Goal: Information Seeking & Learning: Learn about a topic

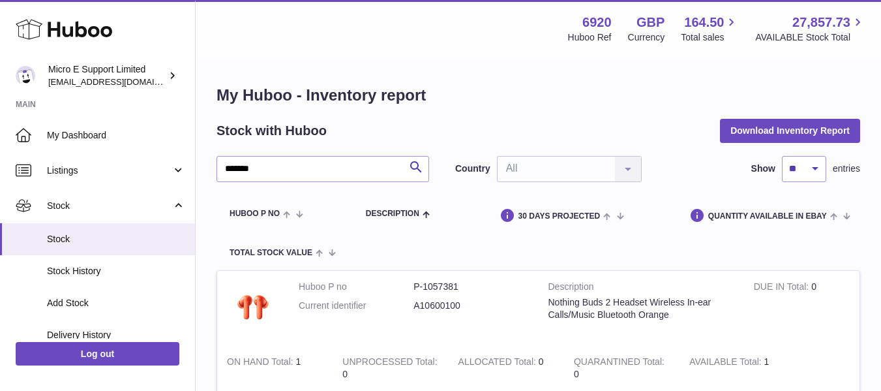
click at [359, 173] on input "*******" at bounding box center [323, 169] width 213 height 26
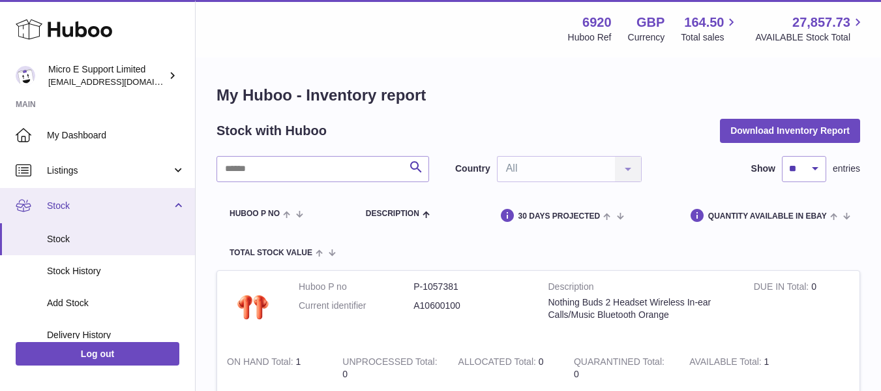
click at [159, 208] on span "Stock" at bounding box center [109, 206] width 125 height 12
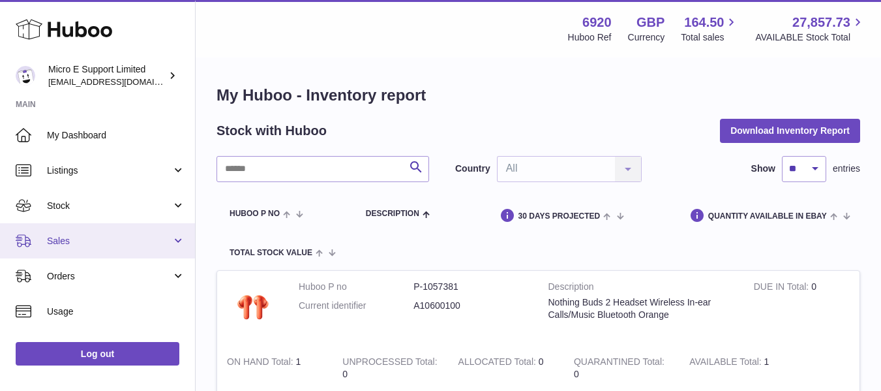
click at [103, 245] on span "Sales" at bounding box center [109, 241] width 125 height 12
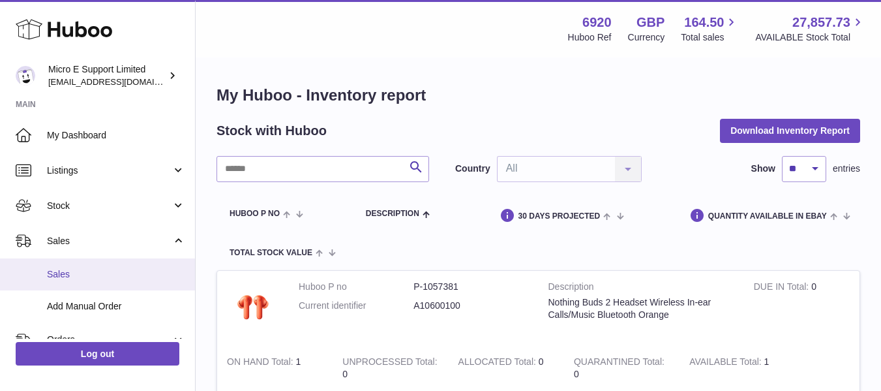
click at [78, 266] on link "Sales" at bounding box center [97, 274] width 195 height 32
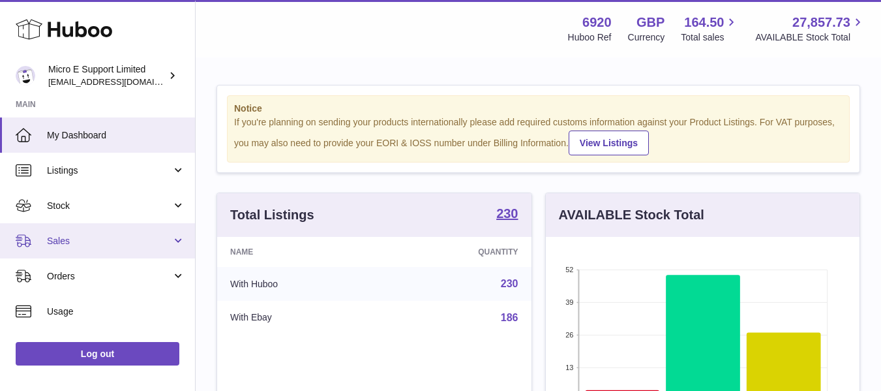
click at [131, 248] on link "Sales" at bounding box center [97, 240] width 195 height 35
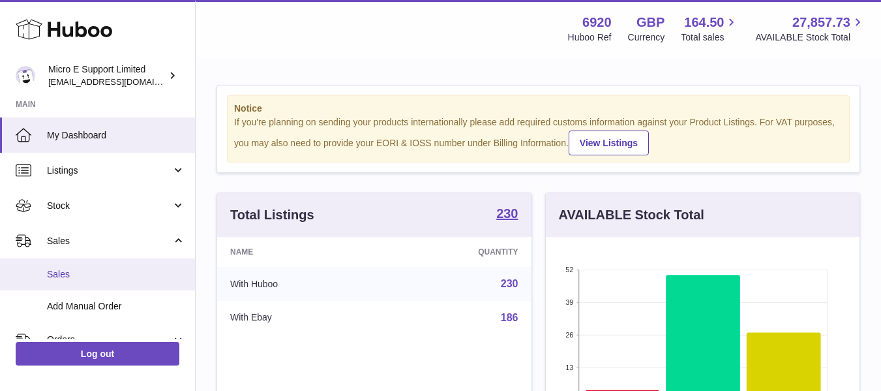
click at [100, 277] on span "Sales" at bounding box center [116, 274] width 138 height 12
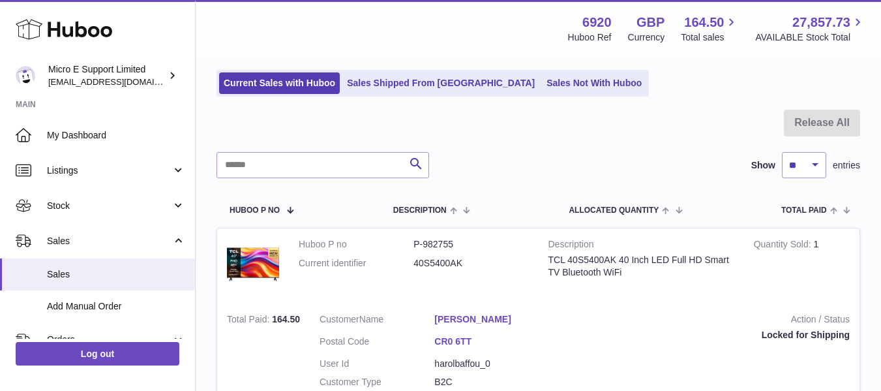
scroll to position [65, 0]
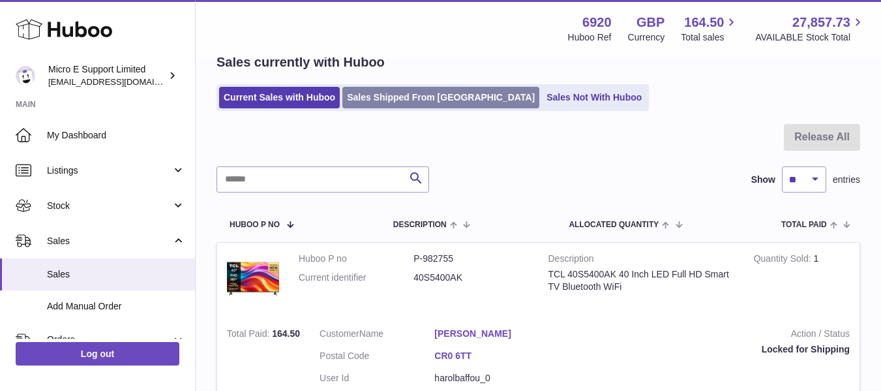
click at [417, 101] on link "Sales Shipped From Huboo" at bounding box center [440, 98] width 197 height 22
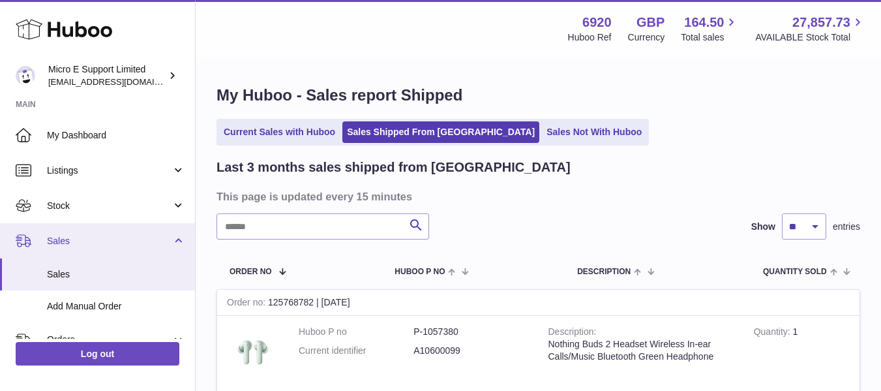
click at [159, 249] on link "Sales" at bounding box center [97, 240] width 195 height 35
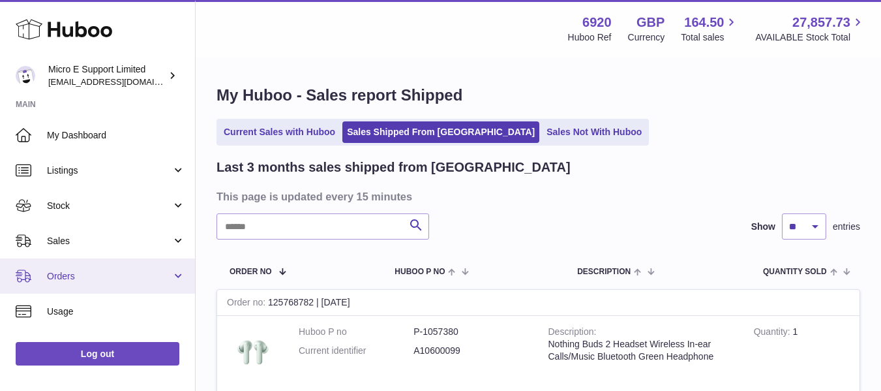
click at [115, 280] on span "Orders" at bounding box center [109, 276] width 125 height 12
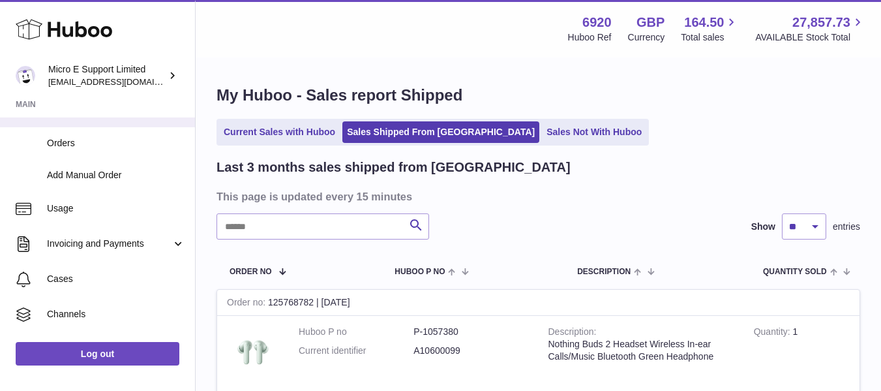
scroll to position [196, 0]
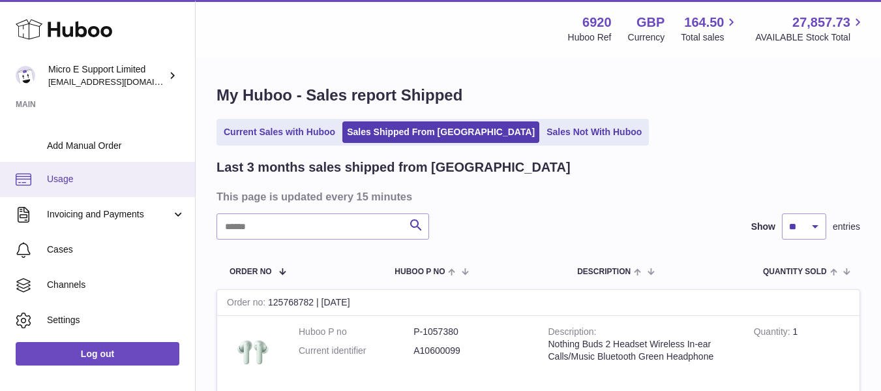
click at [80, 185] on span "Usage" at bounding box center [116, 179] width 138 height 12
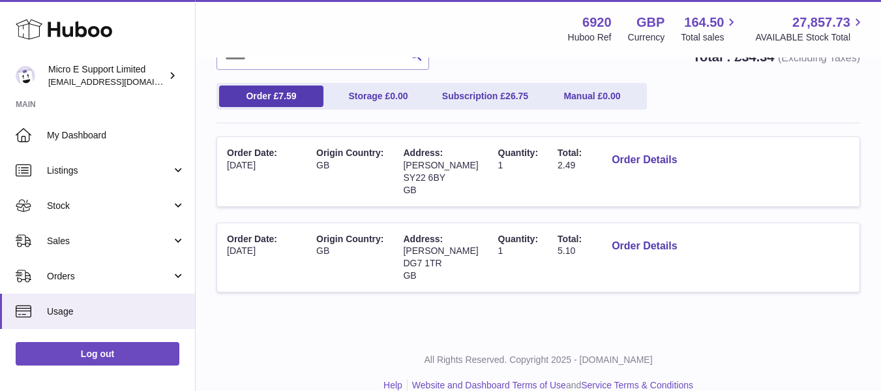
scroll to position [148, 0]
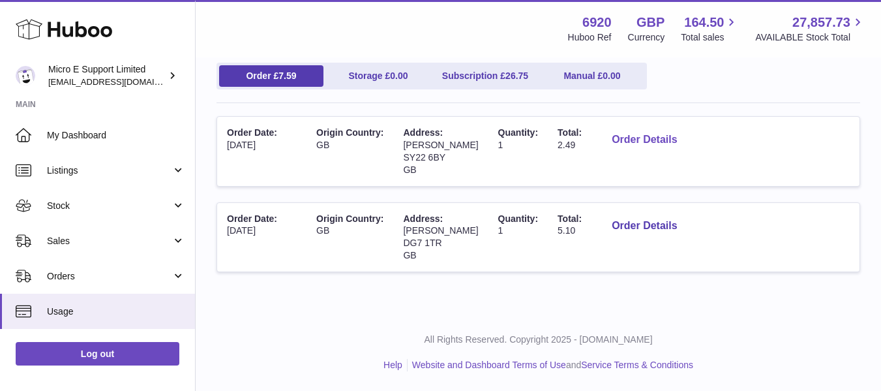
click at [630, 138] on button "Order Details" at bounding box center [644, 140] width 86 height 27
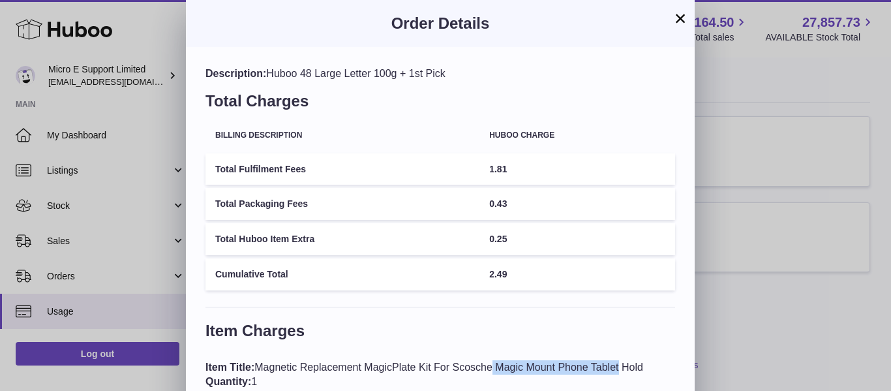
drag, startPoint x: 449, startPoint y: 367, endPoint x: 579, endPoint y: 367, distance: 130.4
click at [579, 367] on div "Item Title: Magnetic Replacement MagicPlate Kit For Scosche Magic Mount Phone T…" at bounding box center [440, 381] width 470 height 42
click at [635, 363] on div "Item Title: Magnetic Replacement MagicPlate Kit For Scosche Magic Mount Phone T…" at bounding box center [440, 381] width 470 height 42
click at [483, 370] on div "Item Title: Magnetic Replacement MagicPlate Kit For Scosche Magic Mount Phone T…" at bounding box center [440, 381] width 470 height 42
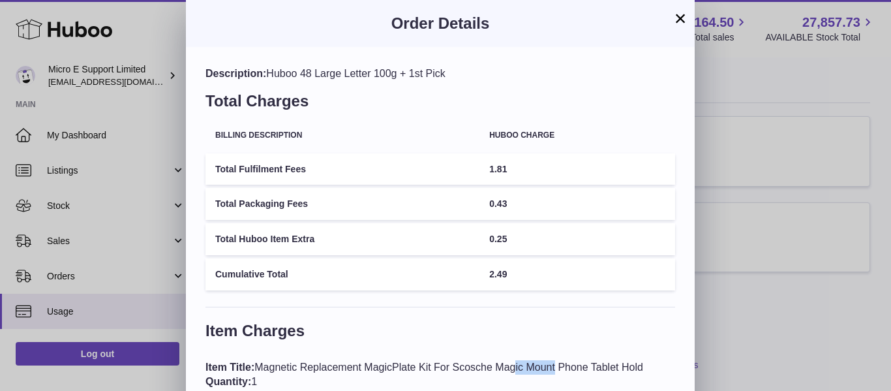
copy div "Scosche"
click at [682, 19] on button "×" at bounding box center [680, 18] width 16 height 16
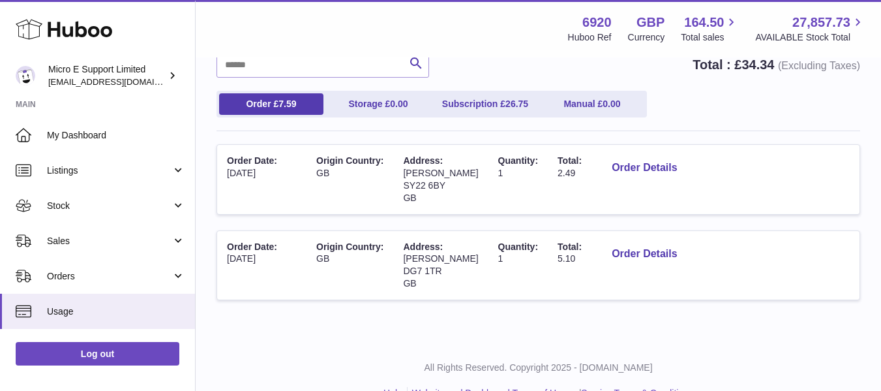
scroll to position [83, 0]
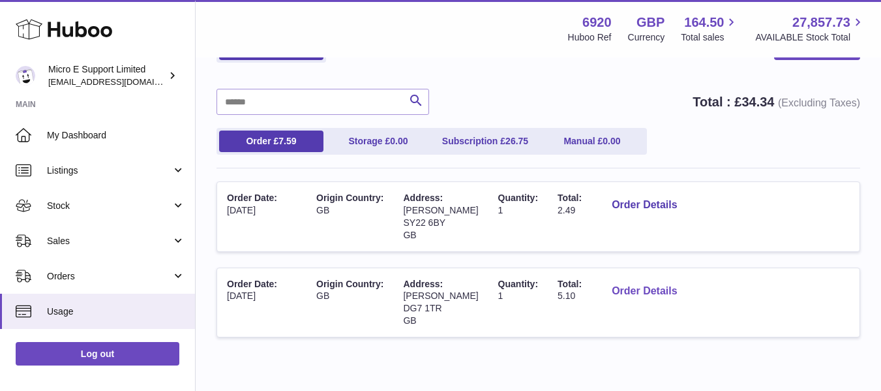
click at [624, 292] on button "Order Details" at bounding box center [644, 291] width 86 height 27
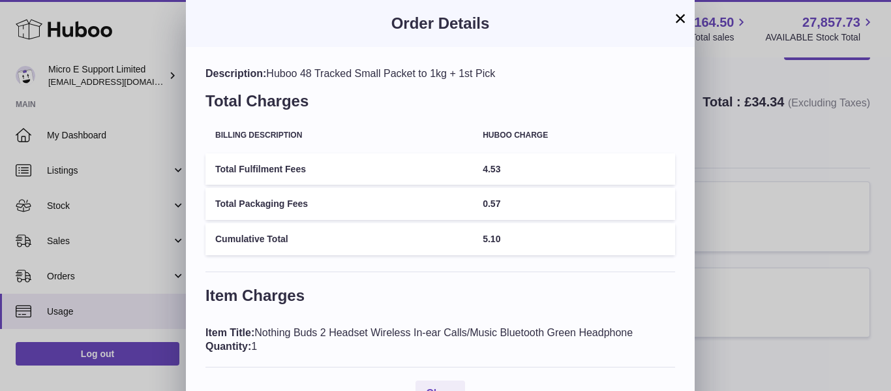
click at [680, 22] on button "×" at bounding box center [680, 18] width 16 height 16
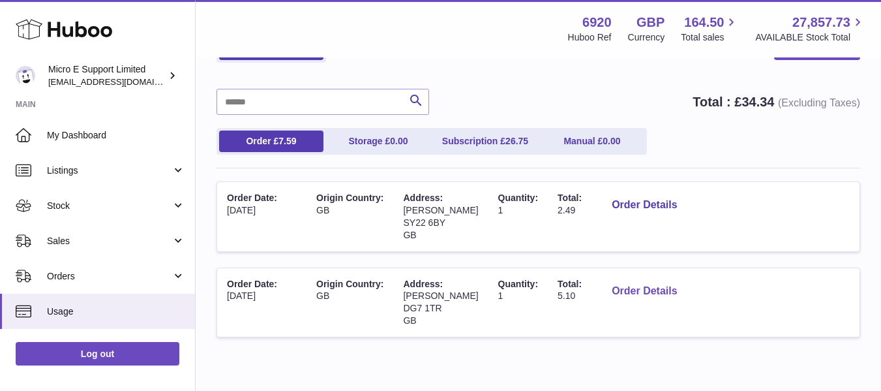
click at [625, 292] on button "Order Details" at bounding box center [644, 291] width 86 height 27
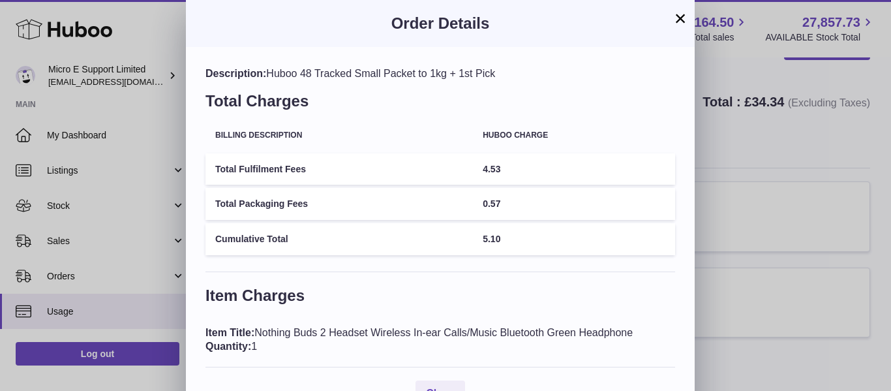
click at [680, 20] on button "×" at bounding box center [680, 18] width 16 height 16
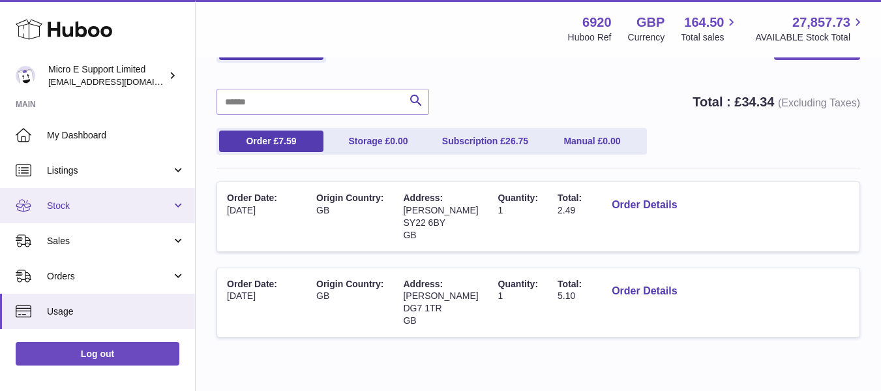
click at [109, 205] on span "Stock" at bounding box center [109, 206] width 125 height 12
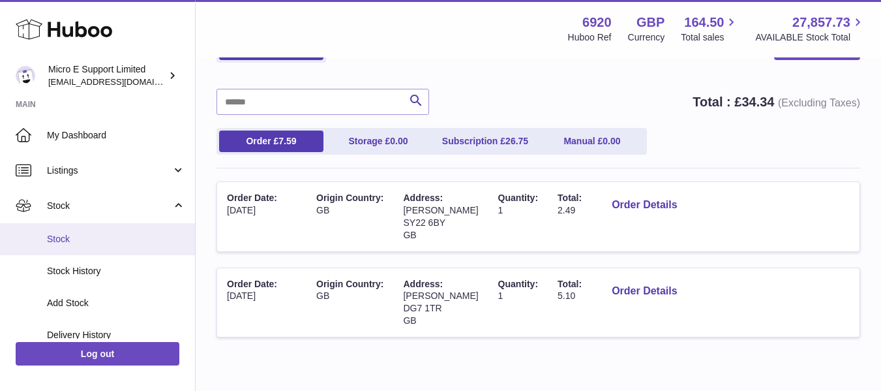
click at [74, 239] on span "Stock" at bounding box center [116, 239] width 138 height 12
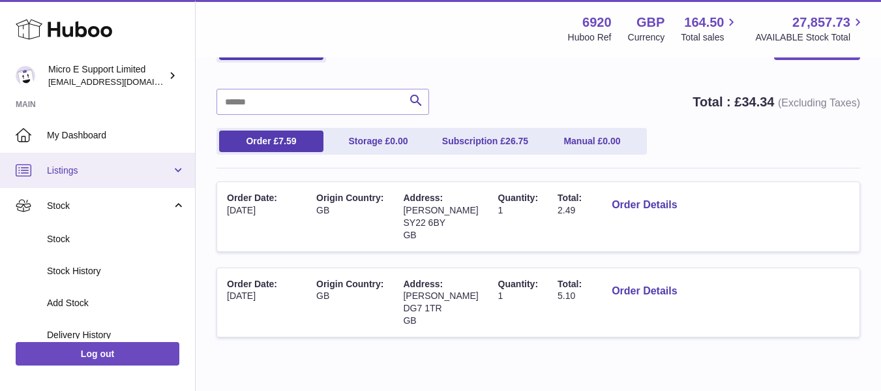
click at [106, 177] on link "Listings" at bounding box center [97, 170] width 195 height 35
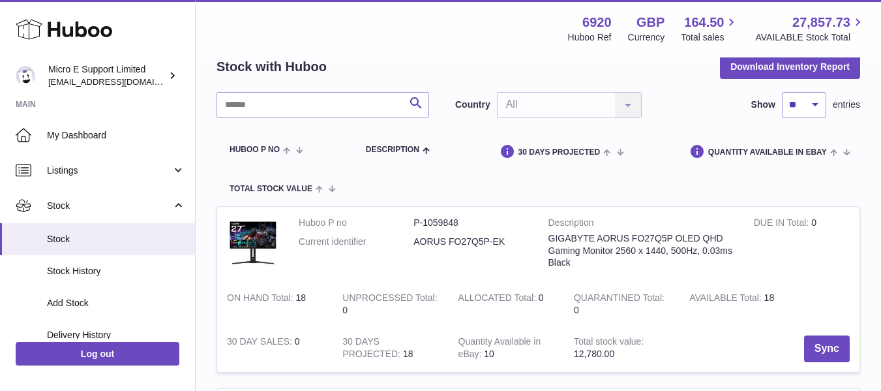
scroll to position [65, 0]
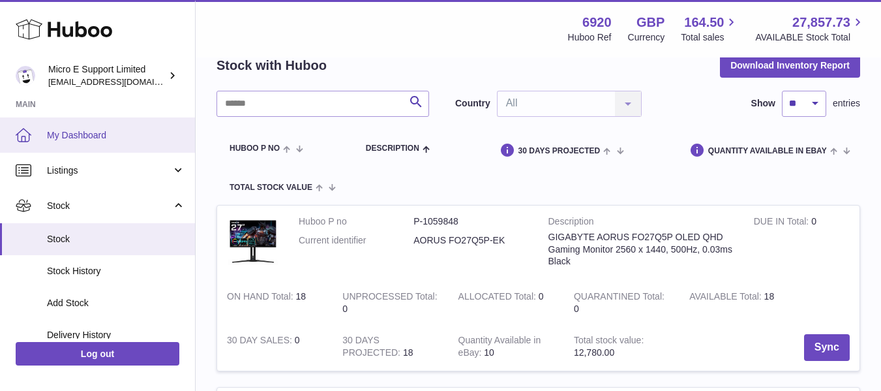
click at [82, 136] on span "My Dashboard" at bounding box center [116, 135] width 138 height 12
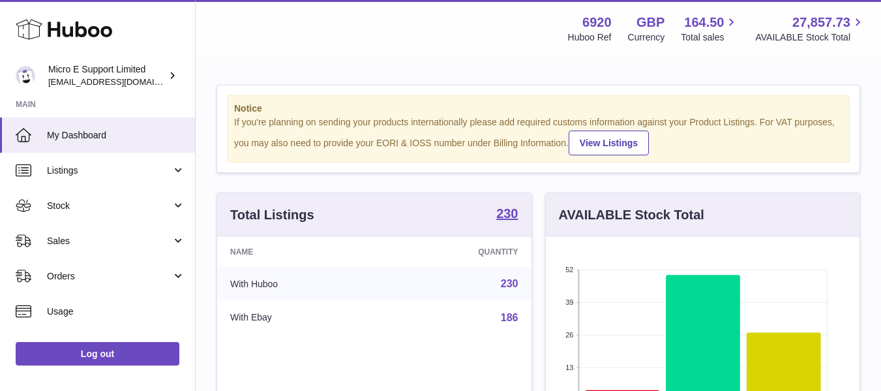
scroll to position [203, 314]
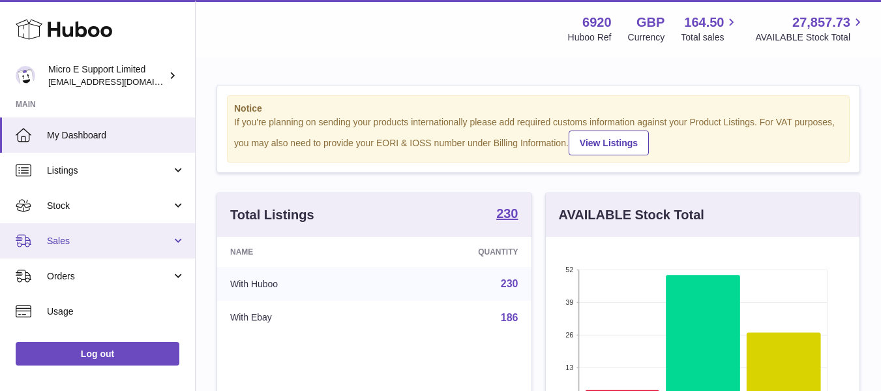
click at [99, 241] on span "Sales" at bounding box center [109, 241] width 125 height 12
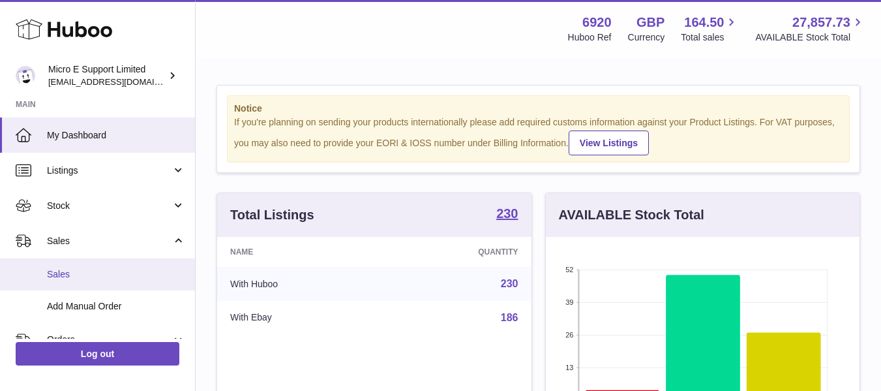
click at [74, 279] on span "Sales" at bounding box center [116, 274] width 138 height 12
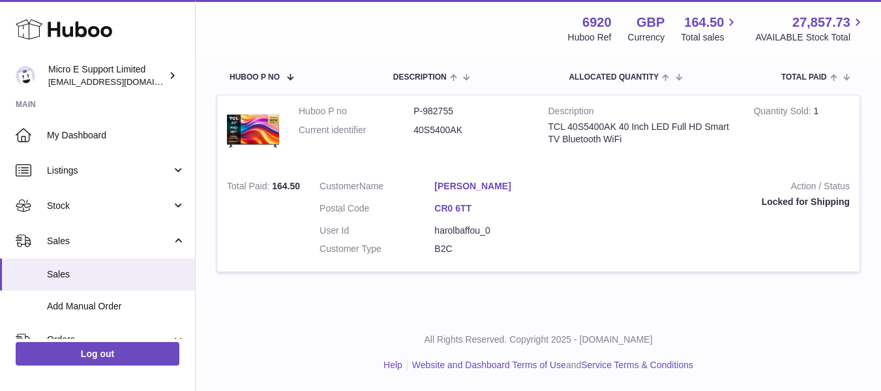
scroll to position [147, 0]
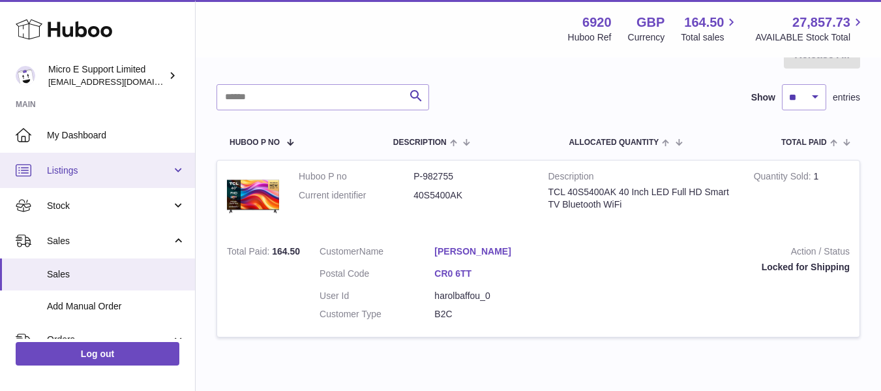
click at [78, 172] on span "Listings" at bounding box center [109, 170] width 125 height 12
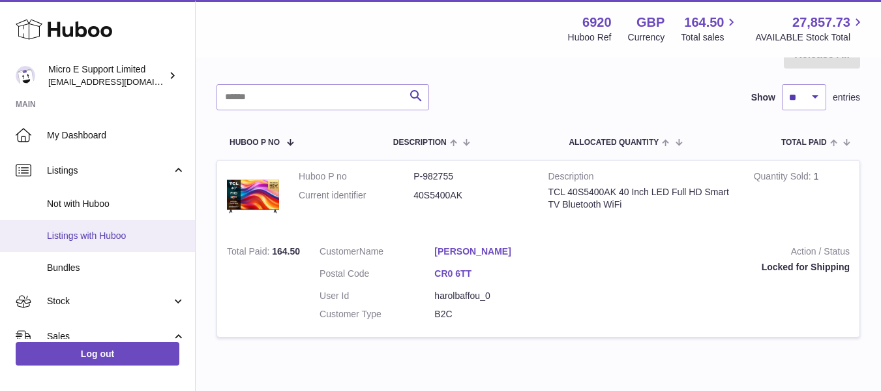
click at [76, 231] on span "Listings with Huboo" at bounding box center [116, 236] width 138 height 12
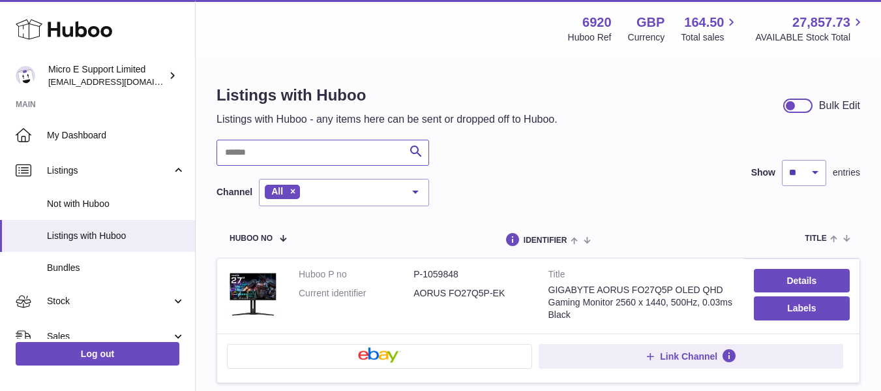
click at [315, 161] on input "text" at bounding box center [323, 153] width 213 height 26
type input "*******"
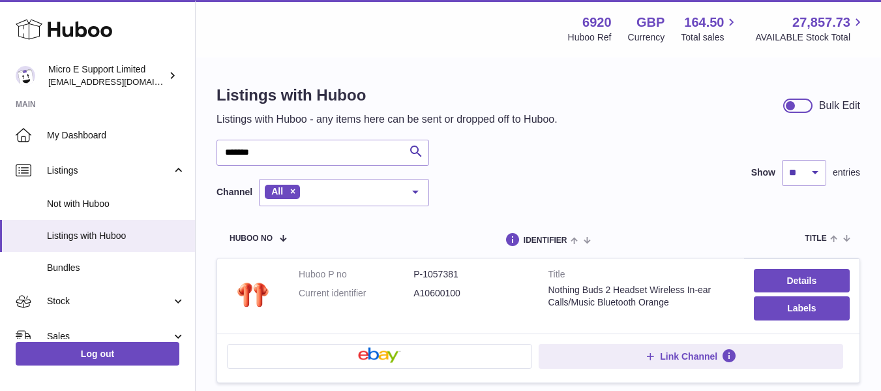
click at [583, 170] on div "******* Search Channel All All eBay Amazon Shopify Woocommerce Etsy No elements…" at bounding box center [539, 173] width 644 height 67
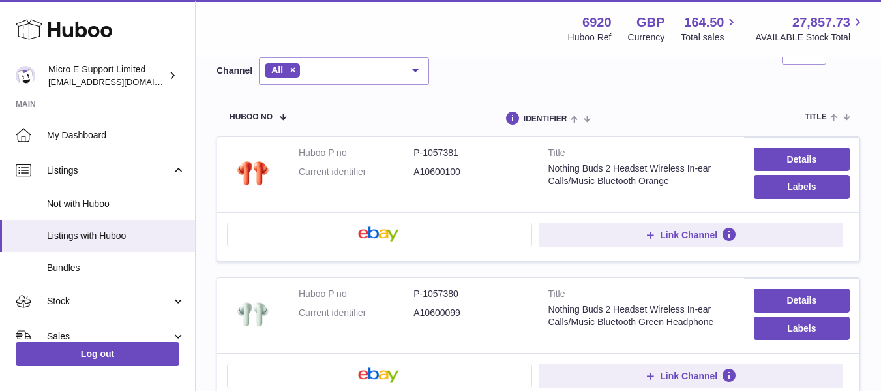
scroll to position [130, 0]
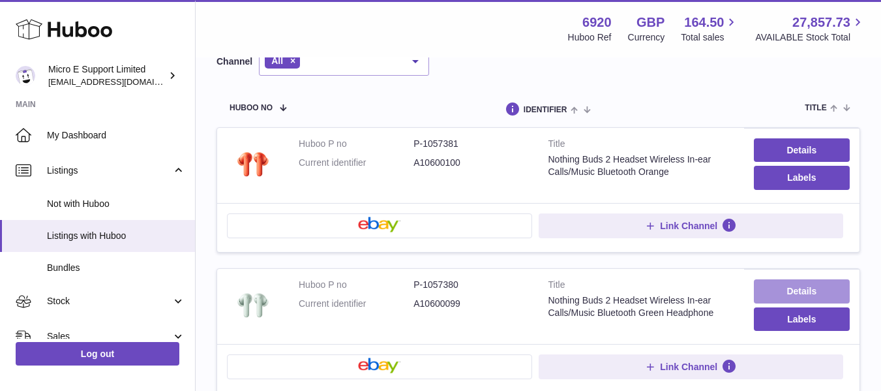
click at [802, 292] on link "Details" at bounding box center [802, 290] width 96 height 23
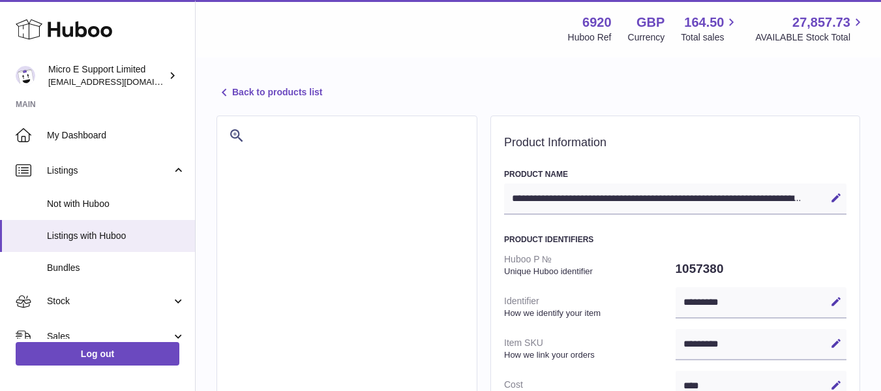
select select
select select "****"
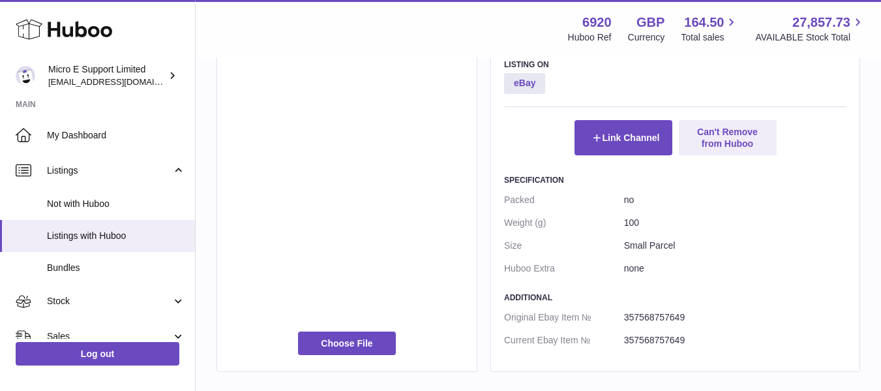
scroll to position [652, 0]
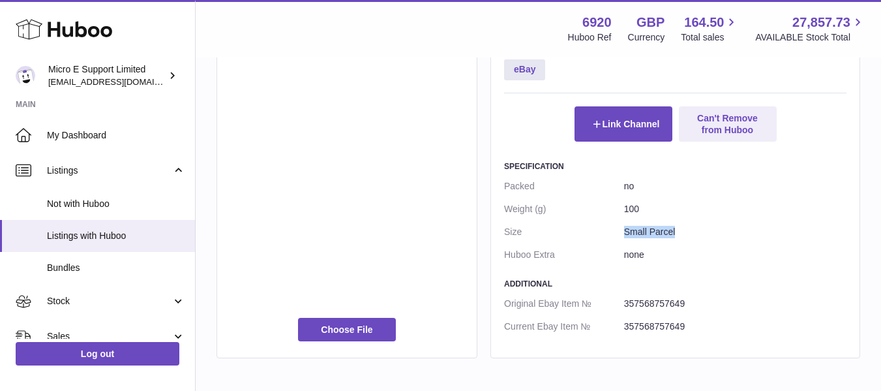
drag, startPoint x: 624, startPoint y: 232, endPoint x: 678, endPoint y: 232, distance: 53.5
click at [678, 232] on dd "Small Parcel" at bounding box center [735, 231] width 222 height 23
copy dd "Small Parcel"
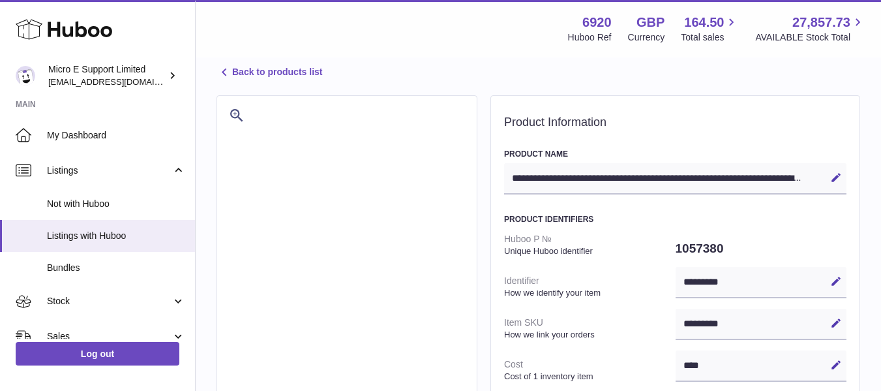
scroll to position [0, 0]
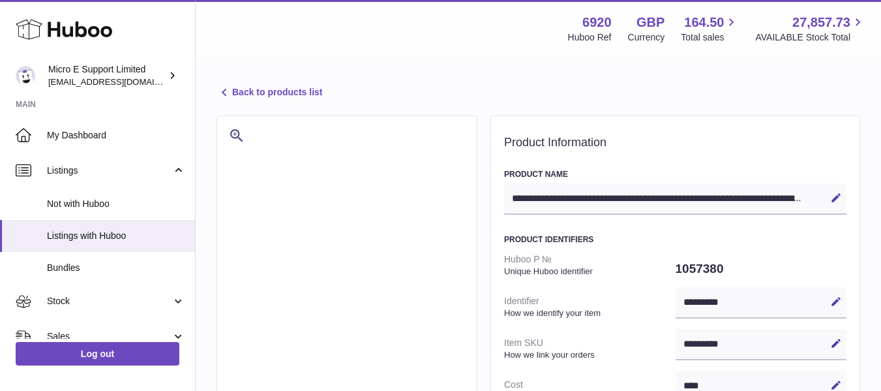
drag, startPoint x: 257, startPoint y: 92, endPoint x: 290, endPoint y: 95, distance: 32.7
click at [257, 92] on link "Back to products list" at bounding box center [270, 93] width 106 height 16
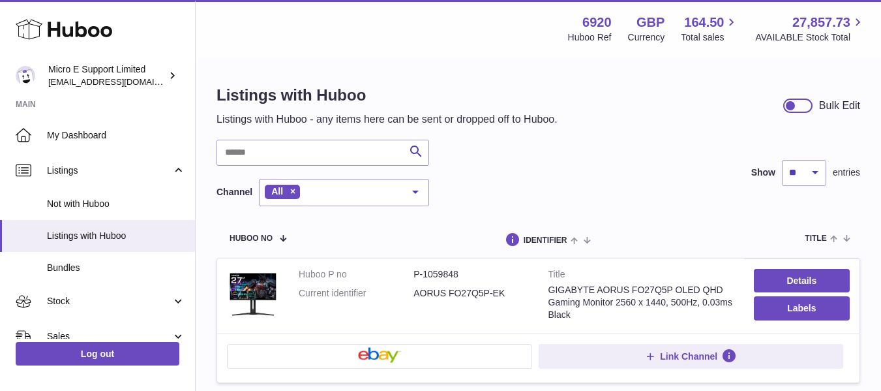
click at [640, 151] on div "Search Channel All All eBay Amazon Shopify Woocommerce Etsy No elements found. …" at bounding box center [539, 173] width 644 height 67
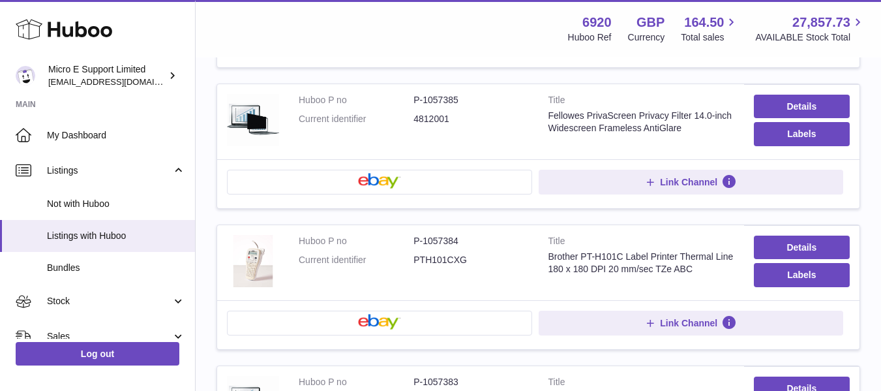
scroll to position [1044, 0]
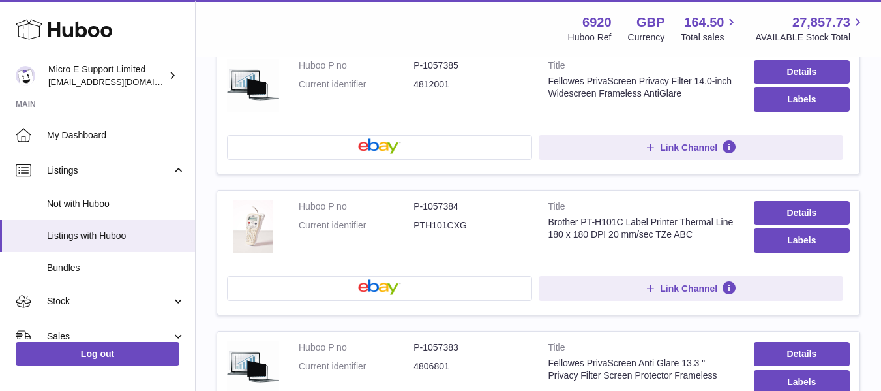
click at [429, 86] on dd "4812001" at bounding box center [471, 84] width 115 height 12
copy tr "4812001"
